Goal: Task Accomplishment & Management: Complete application form

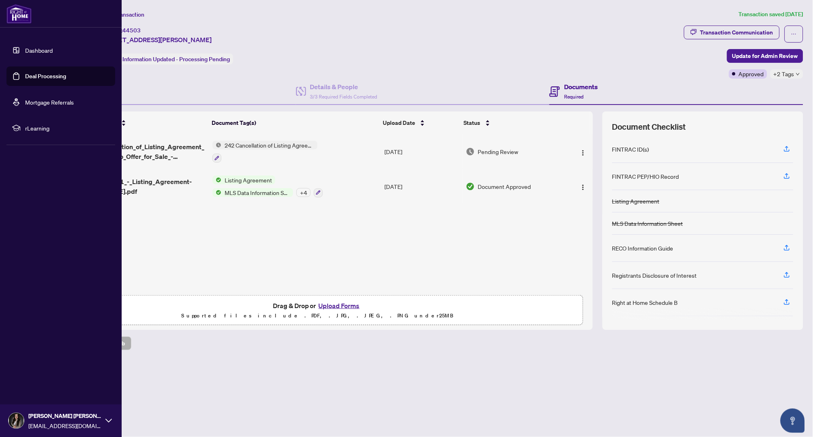
click at [25, 47] on link "Dashboard" at bounding box center [39, 50] width 28 height 7
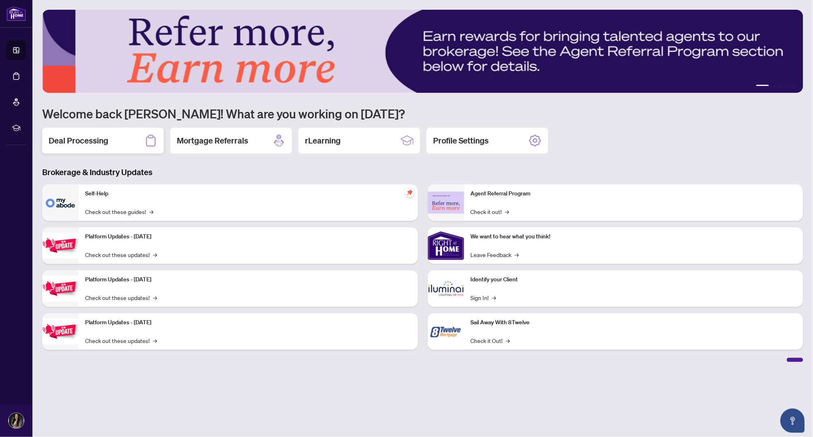
click at [97, 142] on h2 "Deal Processing" at bounding box center [79, 140] width 60 height 11
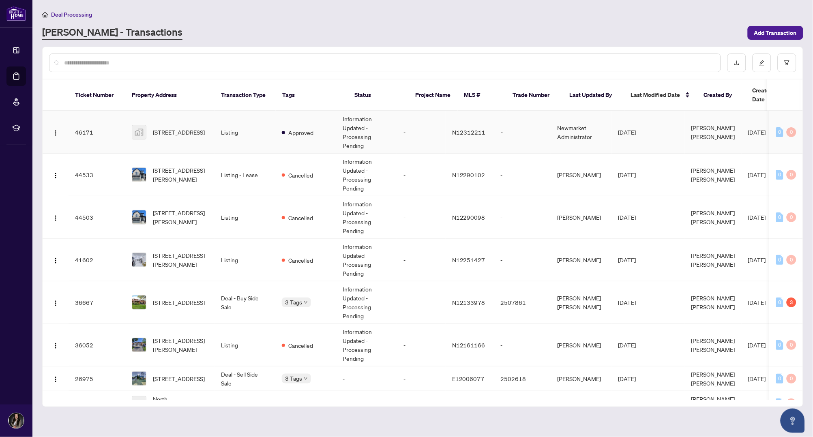
click at [571, 120] on td "Newmarket Administrator" at bounding box center [581, 132] width 61 height 43
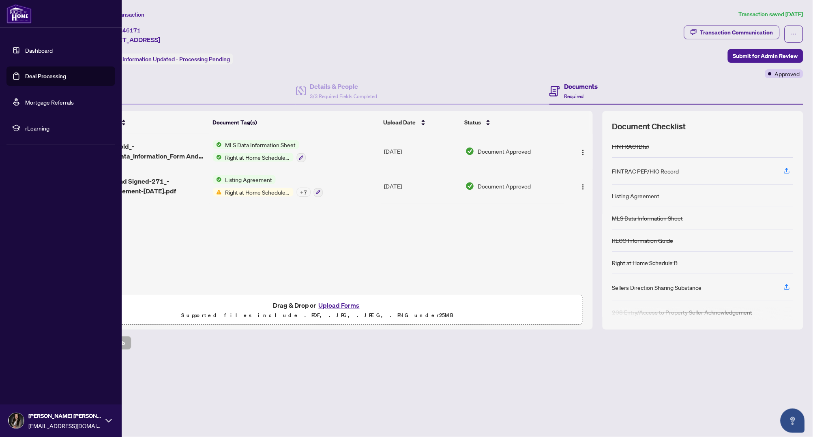
click at [25, 49] on link "Dashboard" at bounding box center [39, 50] width 28 height 7
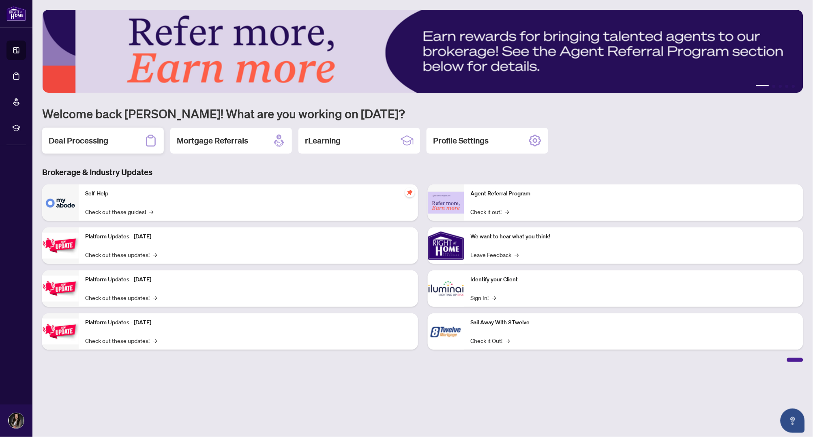
click at [96, 142] on h2 "Deal Processing" at bounding box center [79, 140] width 60 height 11
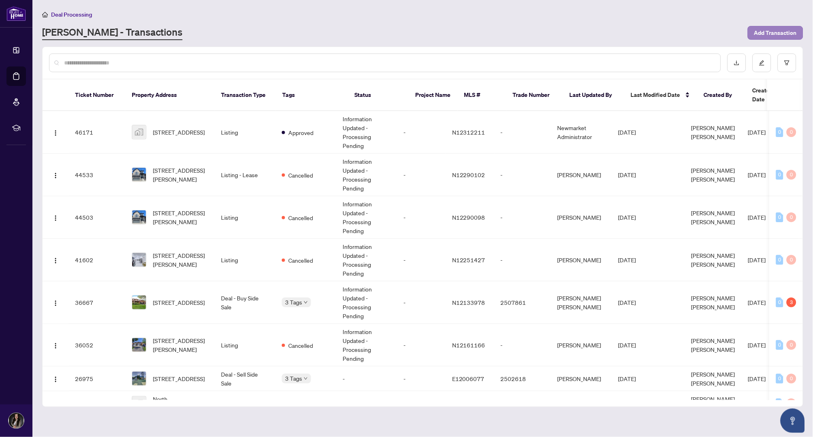
click at [776, 33] on span "Add Transaction" at bounding box center [775, 32] width 43 height 13
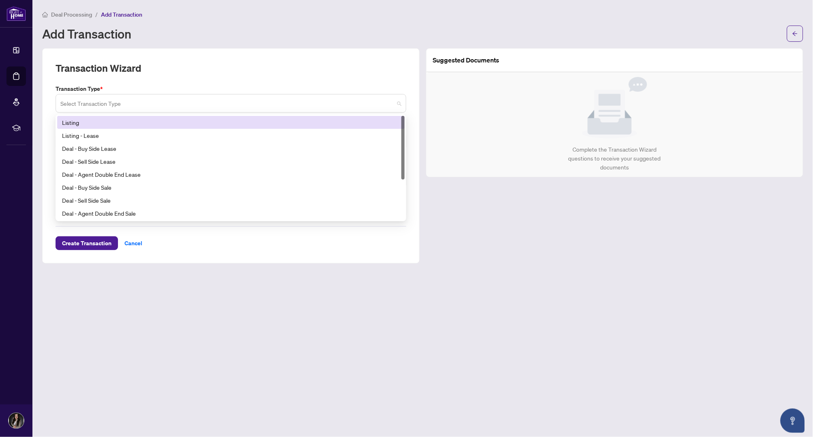
click at [397, 101] on span at bounding box center [230, 103] width 341 height 15
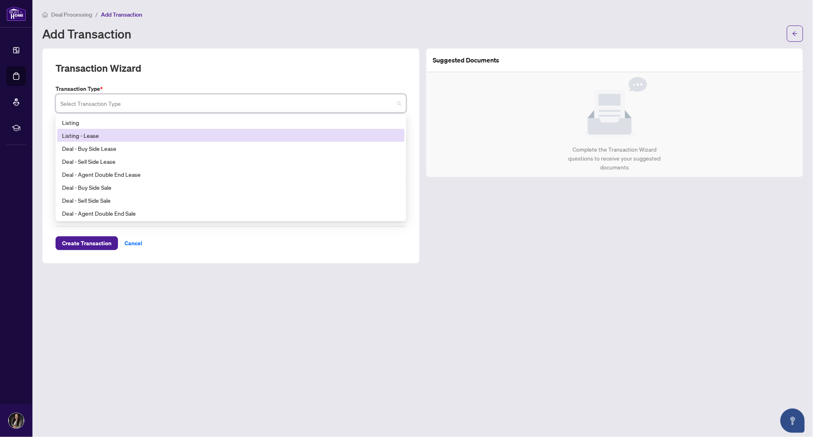
click at [210, 134] on div "Listing - Lease" at bounding box center [231, 135] width 338 height 9
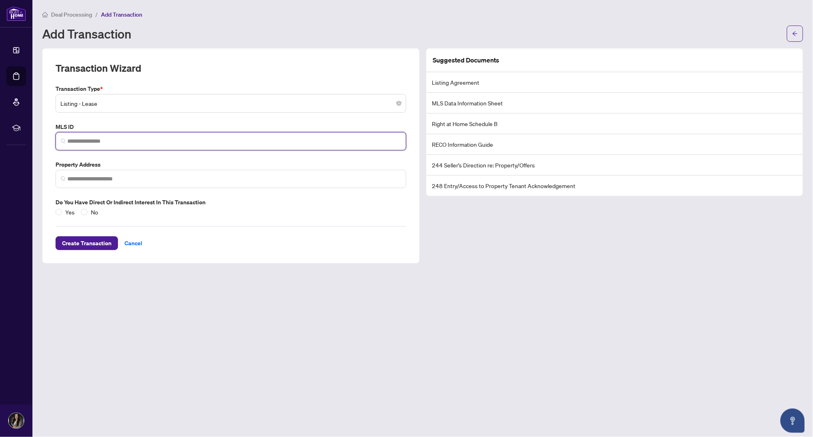
click at [334, 141] on input "search" at bounding box center [234, 141] width 334 height 9
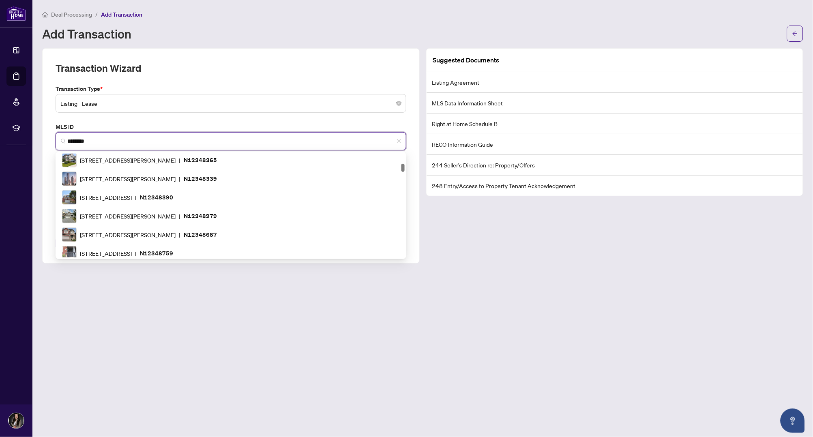
type input "*********"
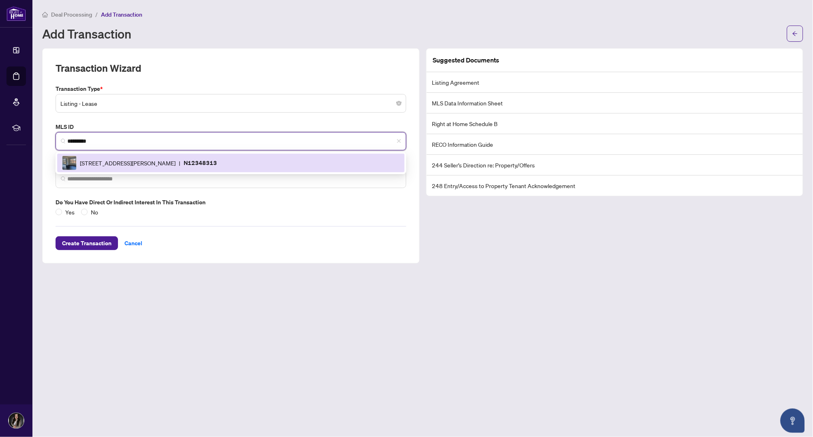
click at [269, 161] on div "[STREET_ADDRESS][GEOGRAPHIC_DATA][PERSON_NAME]" at bounding box center [231, 163] width 338 height 15
type input "**********"
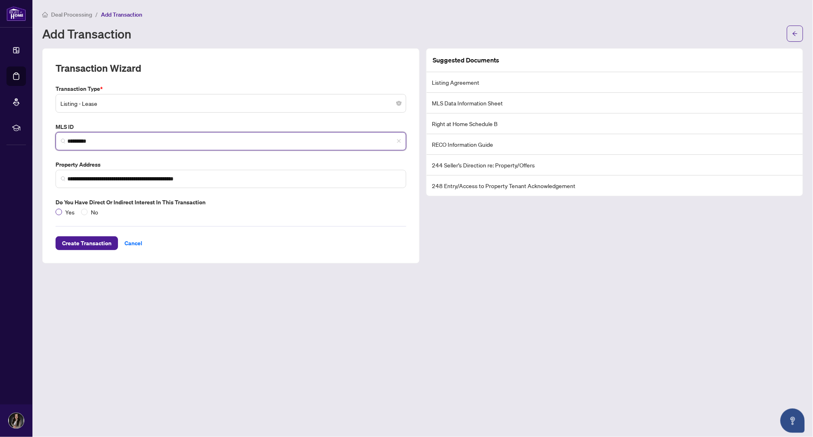
type input "*********"
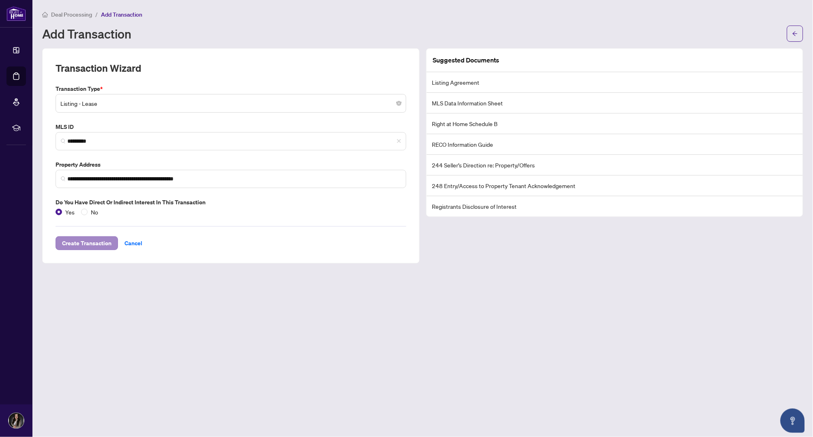
click at [82, 238] on span "Create Transaction" at bounding box center [86, 243] width 49 height 13
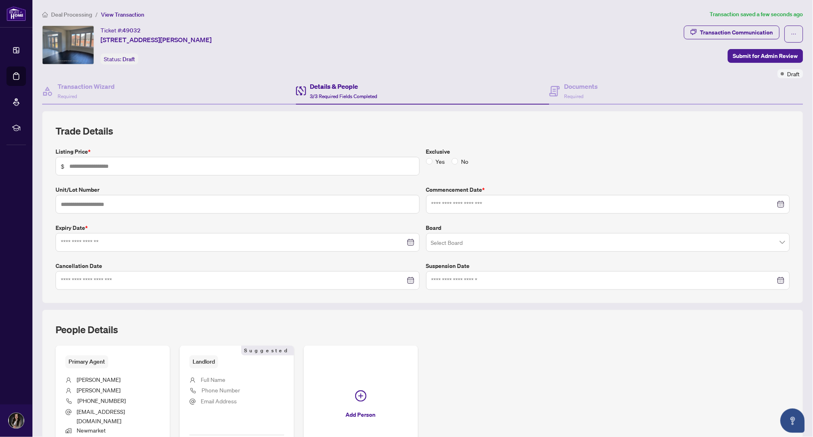
type input "*****"
type input "**********"
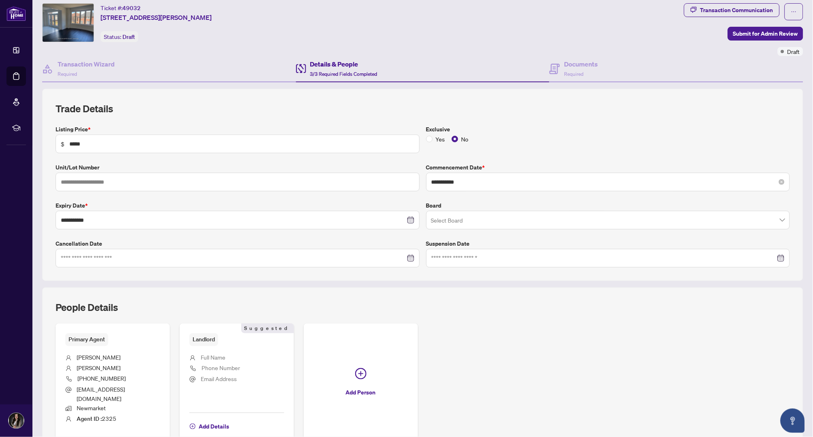
scroll to position [28, 0]
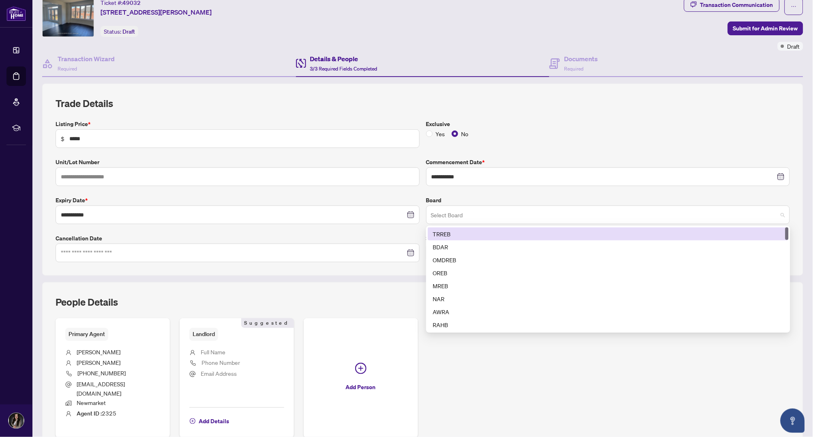
click at [780, 213] on span at bounding box center [608, 214] width 355 height 15
click at [724, 231] on div "TRREB" at bounding box center [608, 234] width 351 height 9
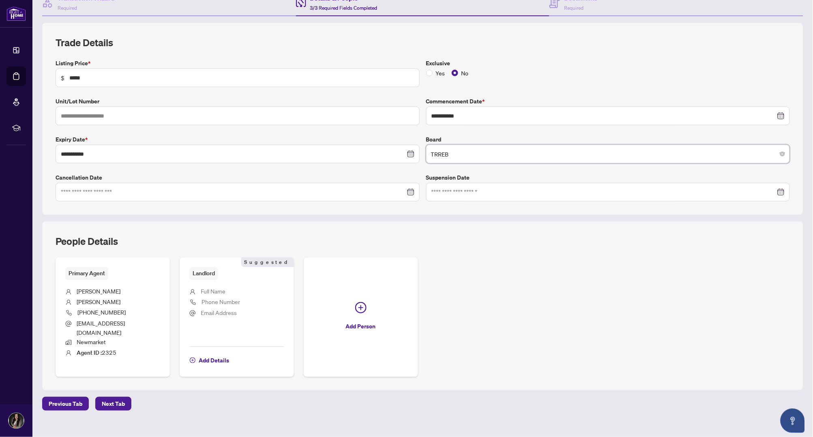
scroll to position [88, 0]
click at [113, 398] on span "Next Tab" at bounding box center [113, 404] width 23 height 13
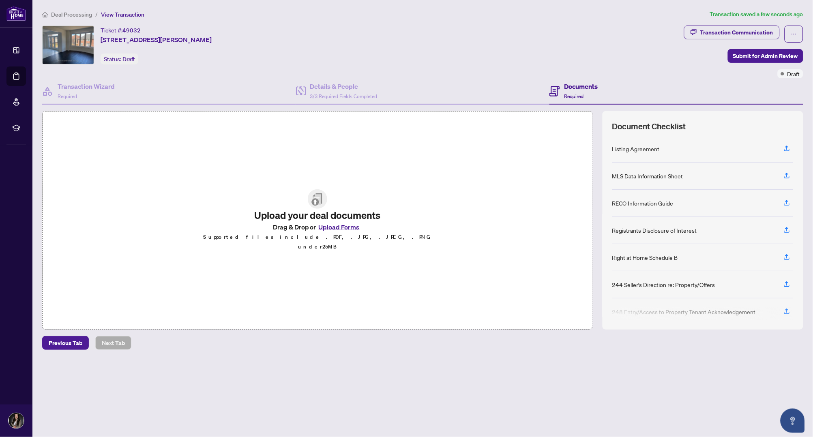
click at [335, 230] on button "Upload Forms" at bounding box center [339, 227] width 46 height 11
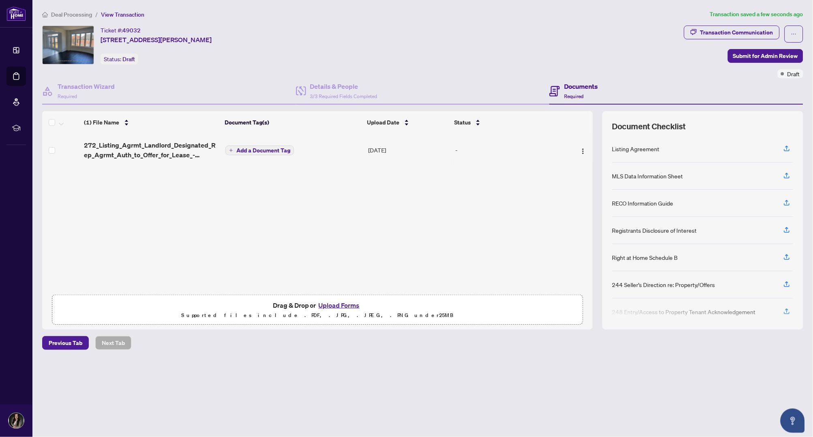
click at [253, 149] on span "Add a Document Tag" at bounding box center [263, 151] width 54 height 6
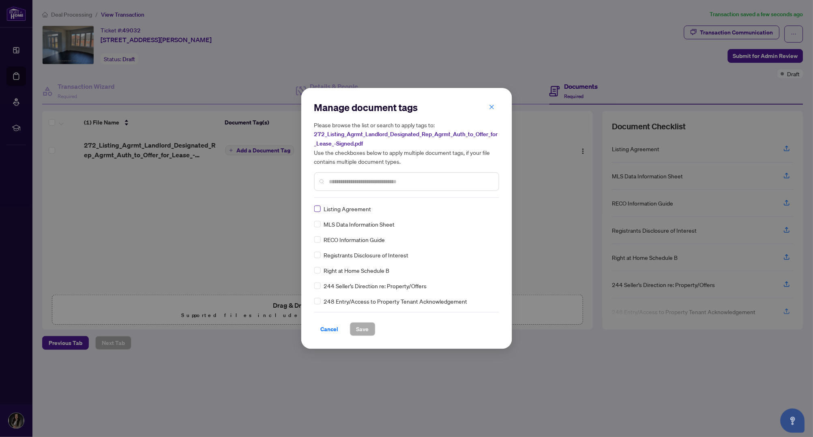
click at [319, 208] on span at bounding box center [317, 209] width 6 height 6
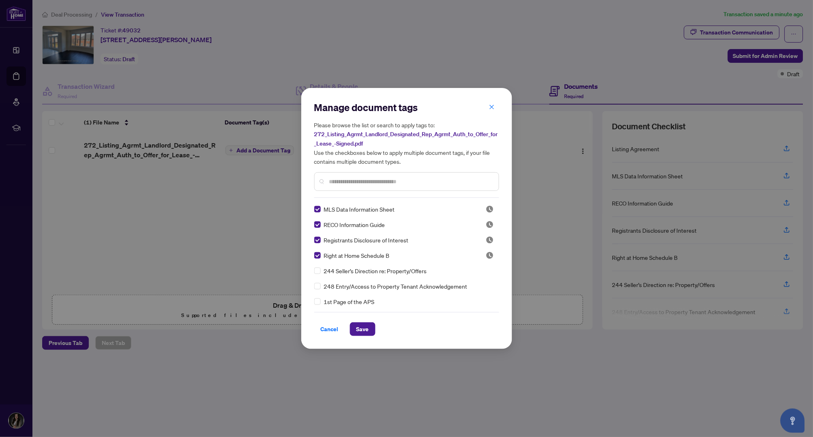
scroll to position [19, 0]
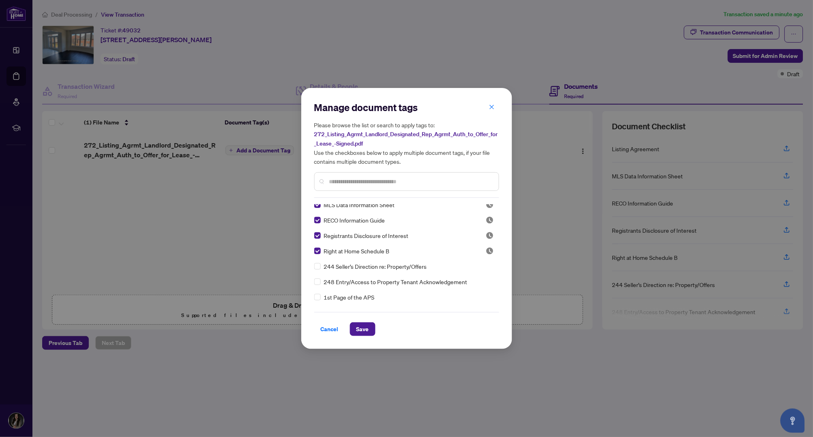
click at [362, 177] on input "text" at bounding box center [410, 181] width 163 height 9
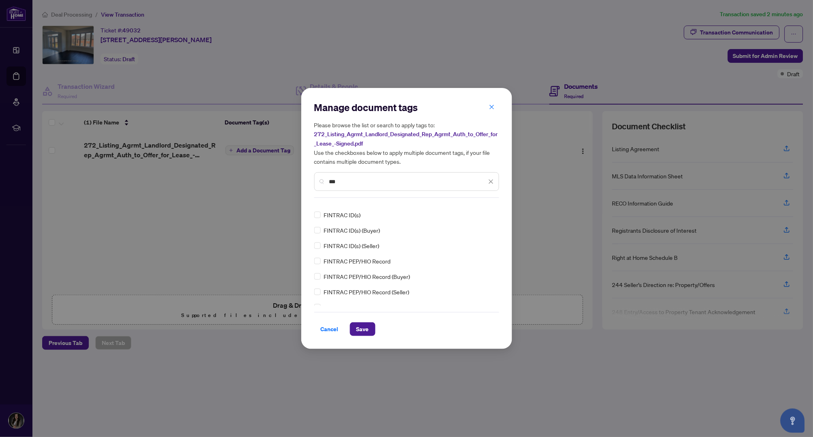
scroll to position [9, 0]
type input "***"
click at [367, 325] on span "Save" at bounding box center [363, 329] width 13 height 13
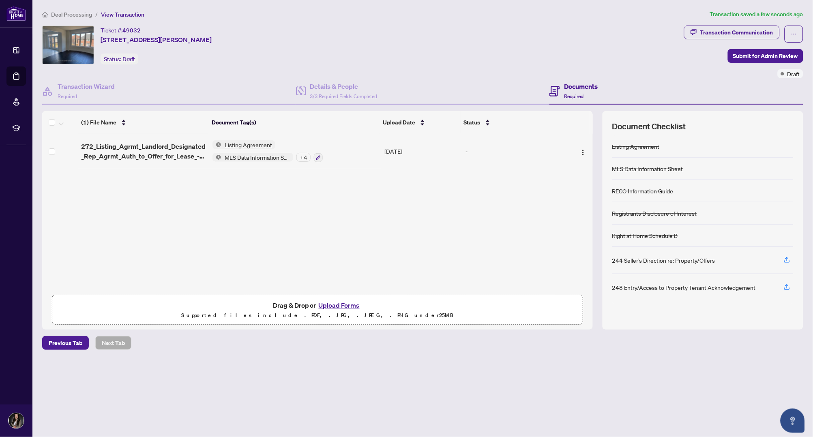
click at [299, 153] on div "+ 4" at bounding box center [304, 157] width 14 height 9
click at [346, 181] on div "(1) File Name Document Tag(s) Upload Date Status 272_Listing_Agrmt_Landlord_Des…" at bounding box center [317, 220] width 551 height 219
click at [735, 55] on span "Submit for Admin Review" at bounding box center [765, 55] width 65 height 13
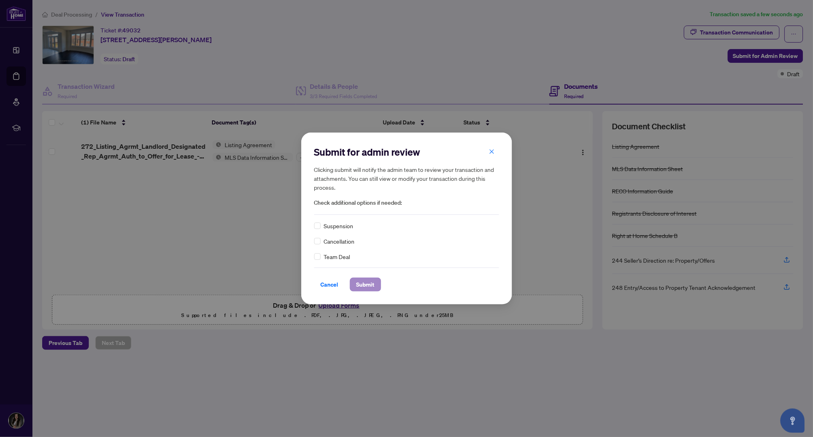
click at [365, 284] on span "Submit" at bounding box center [366, 284] width 18 height 13
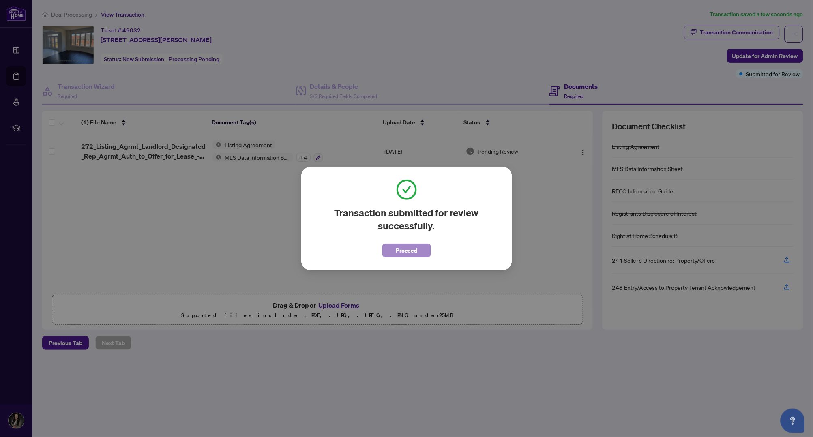
click at [403, 249] on span "Proceed" at bounding box center [406, 250] width 21 height 13
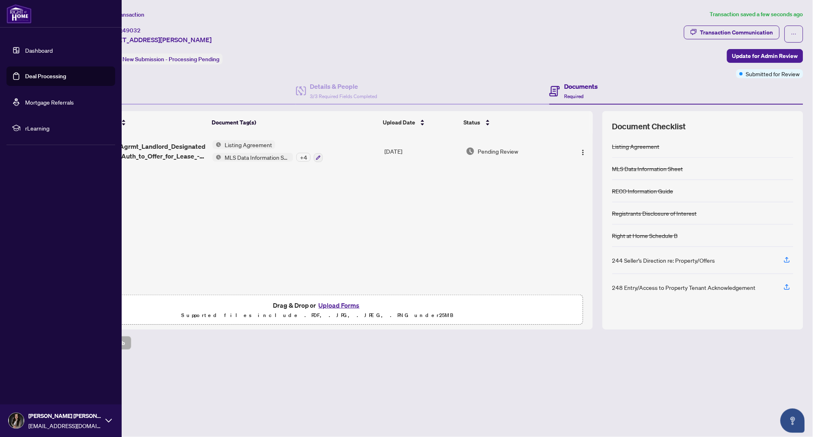
click at [25, 48] on link "Dashboard" at bounding box center [39, 50] width 28 height 7
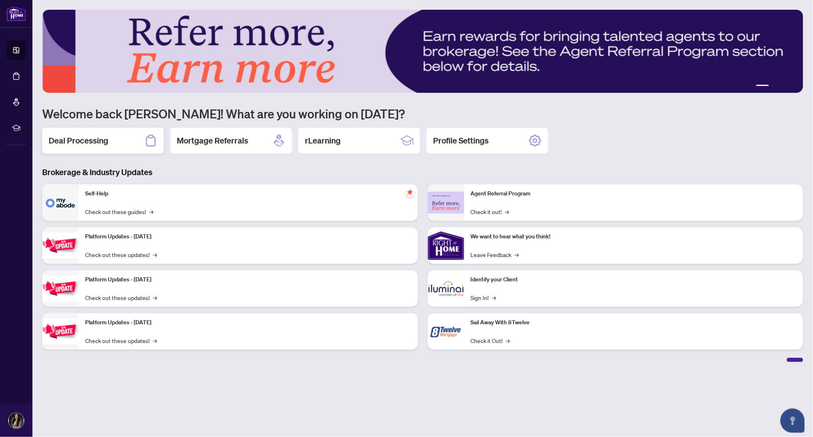
click at [107, 143] on h2 "Deal Processing" at bounding box center [79, 140] width 60 height 11
